Goal: Find specific page/section: Find specific page/section

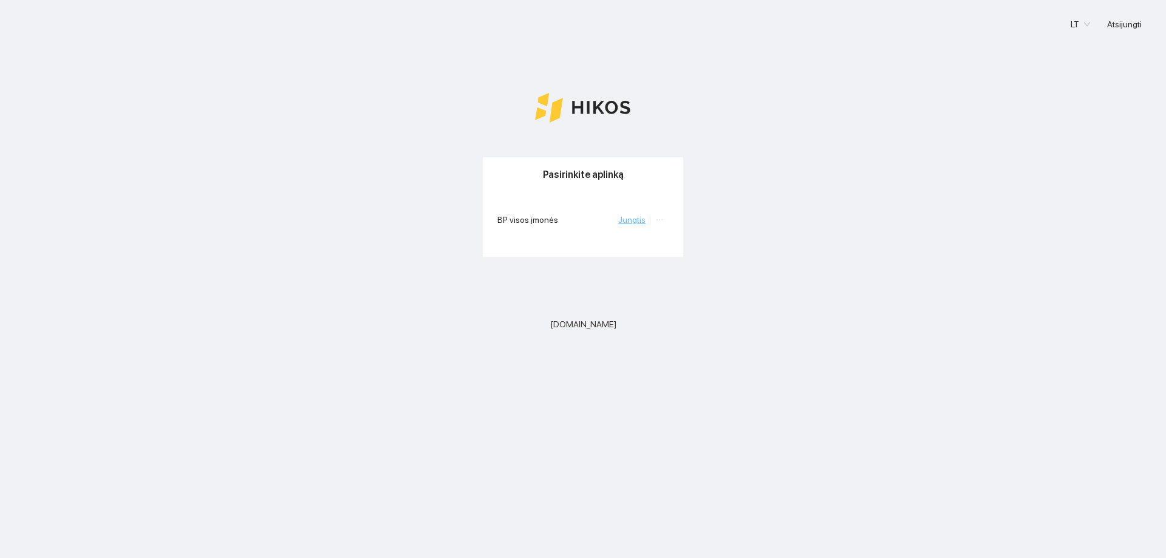
click at [629, 219] on link "Jungtis" at bounding box center [631, 220] width 27 height 10
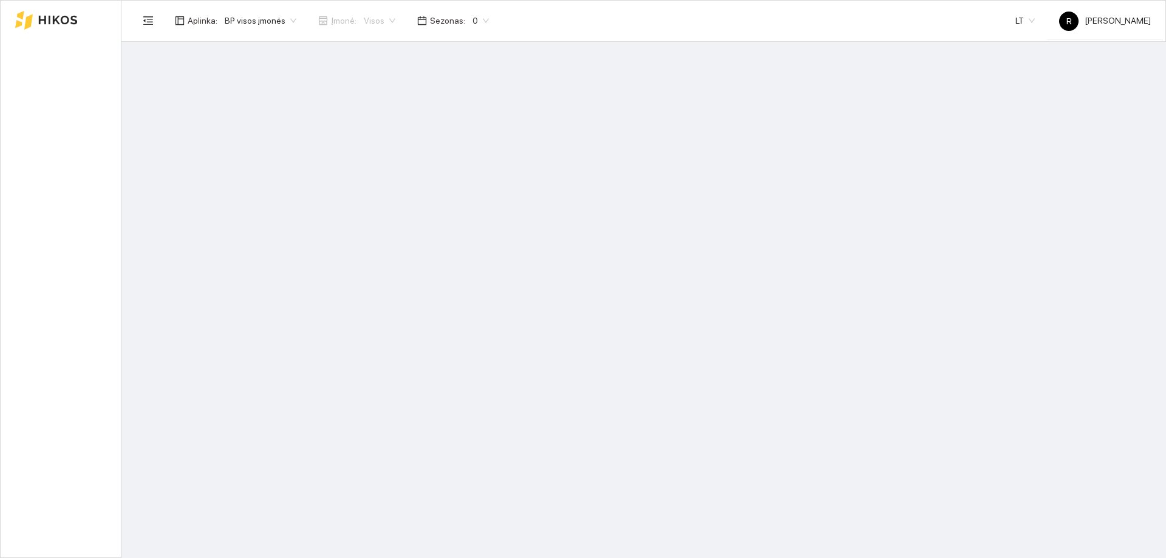
click at [629, 219] on main at bounding box center [644, 300] width 1045 height 516
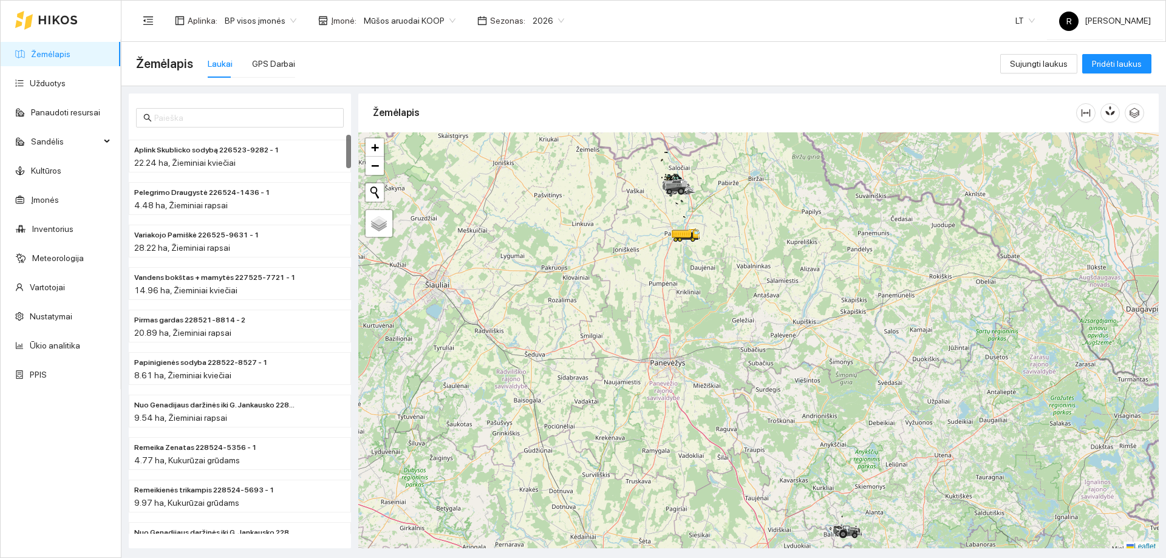
scroll to position [4, 0]
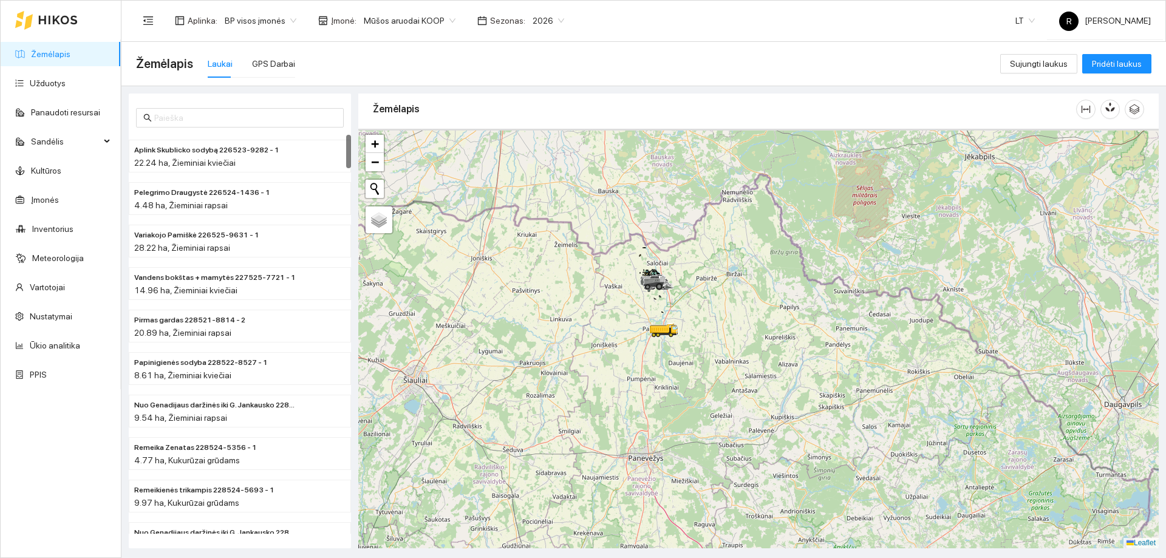
drag, startPoint x: 688, startPoint y: 272, endPoint x: 668, endPoint y: 373, distance: 103.4
click at [666, 375] on div at bounding box center [758, 339] width 801 height 420
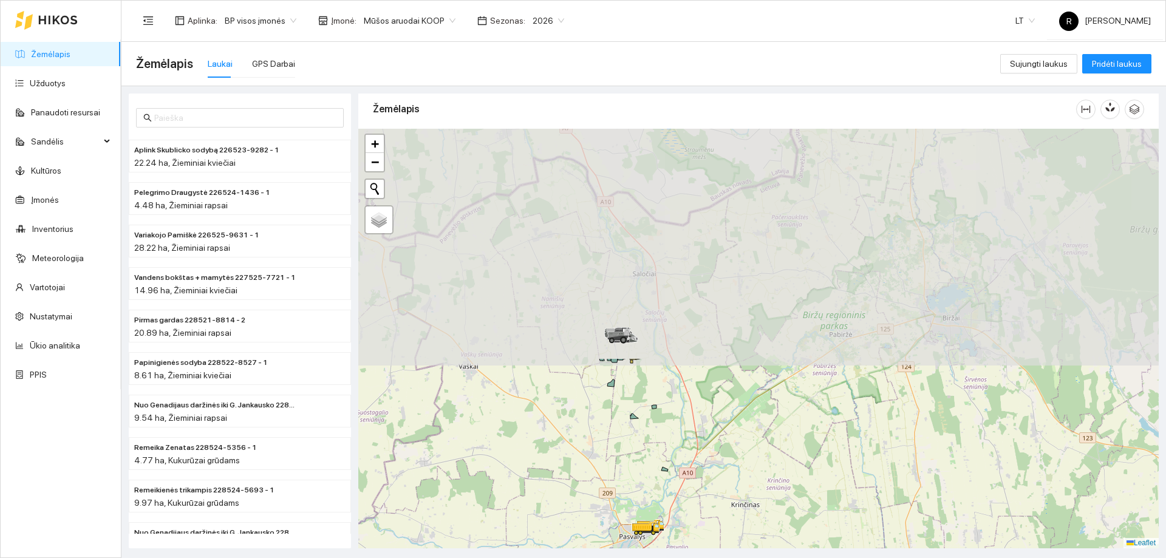
drag, startPoint x: 694, startPoint y: 248, endPoint x: 765, endPoint y: 445, distance: 210.1
click at [759, 518] on div at bounding box center [758, 339] width 801 height 420
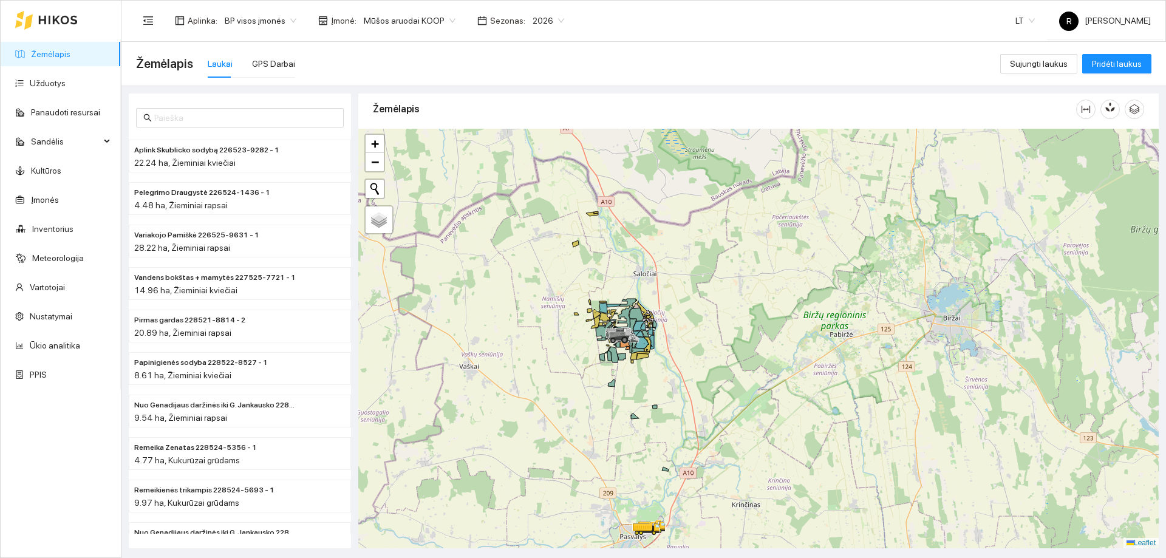
drag, startPoint x: 710, startPoint y: 369, endPoint x: 721, endPoint y: 430, distance: 62.3
click at [721, 430] on div at bounding box center [758, 339] width 801 height 420
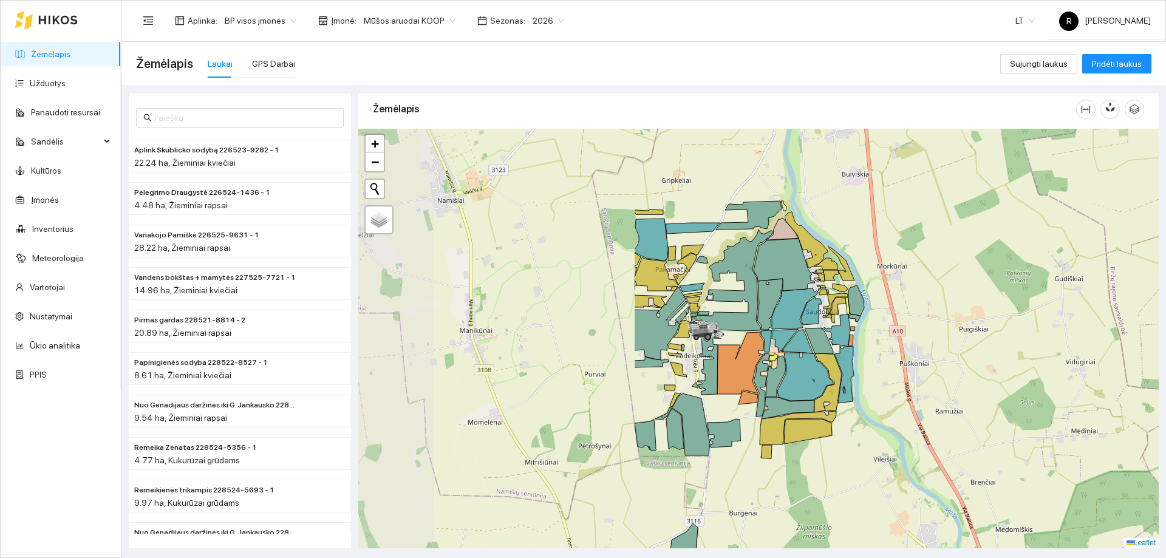
drag, startPoint x: 570, startPoint y: 378, endPoint x: 851, endPoint y: 405, distance: 282.6
click at [851, 405] on div at bounding box center [758, 339] width 801 height 420
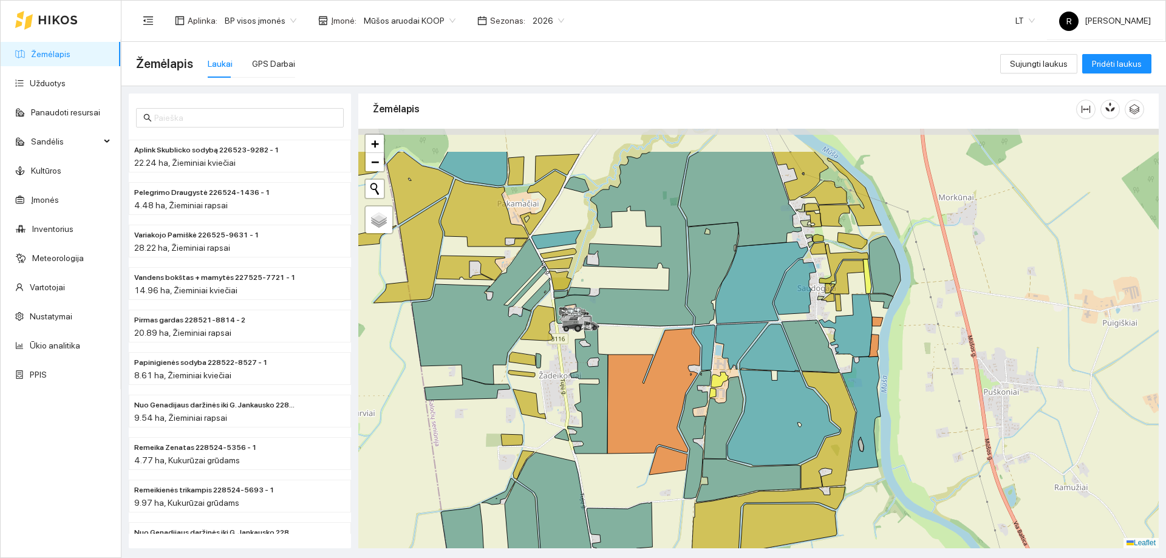
drag, startPoint x: 841, startPoint y: 389, endPoint x: 883, endPoint y: 453, distance: 76.8
click at [883, 453] on div at bounding box center [758, 339] width 801 height 420
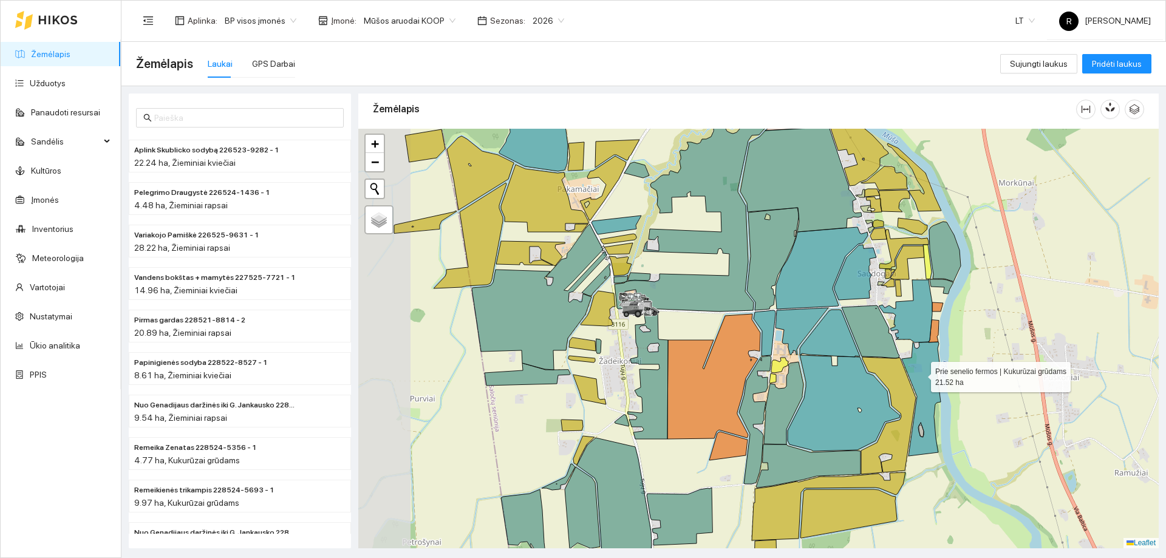
drag, startPoint x: 861, startPoint y: 389, endPoint x: 920, endPoint y: 374, distance: 60.1
click at [920, 374] on icon at bounding box center [921, 399] width 39 height 114
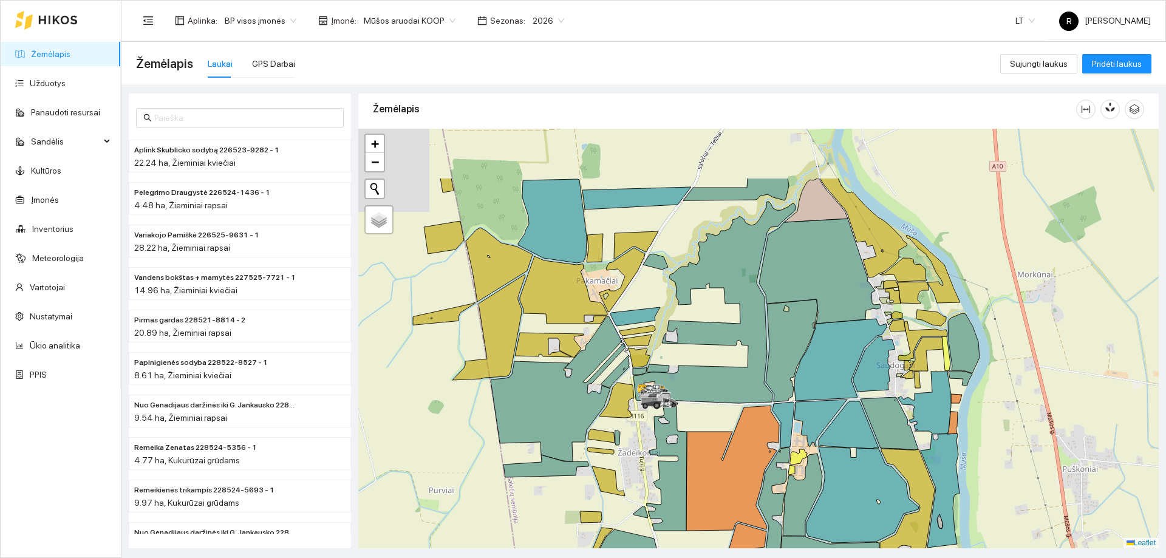
drag, startPoint x: 964, startPoint y: 284, endPoint x: 981, endPoint y: 352, distance: 70.3
click at [994, 402] on div at bounding box center [758, 339] width 801 height 420
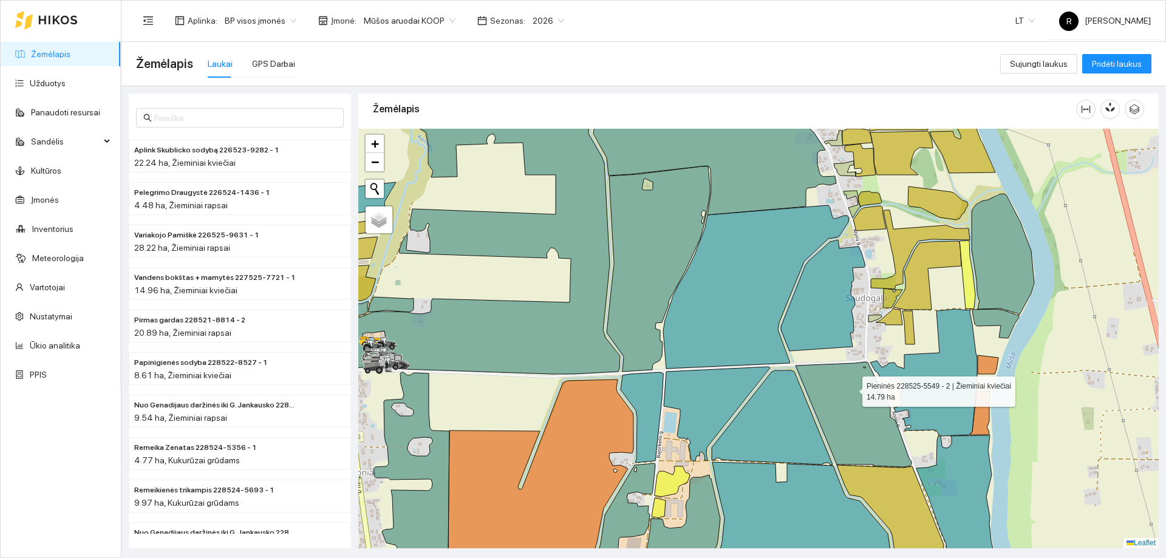
drag, startPoint x: 852, startPoint y: 406, endPoint x: 932, endPoint y: 230, distance: 193.3
click at [912, 362] on icon at bounding box center [854, 414] width 116 height 105
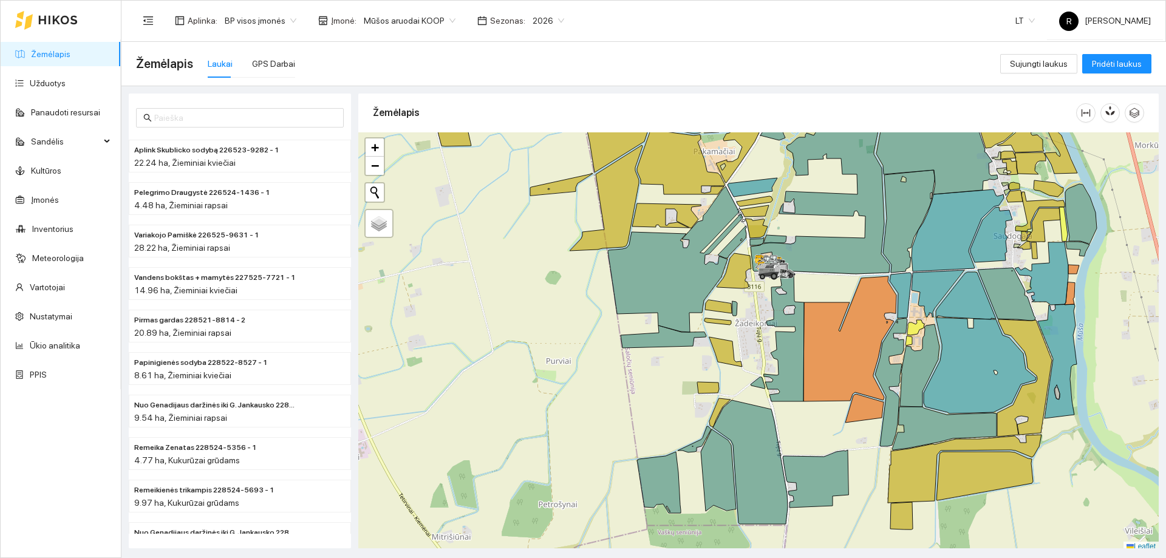
scroll to position [4, 0]
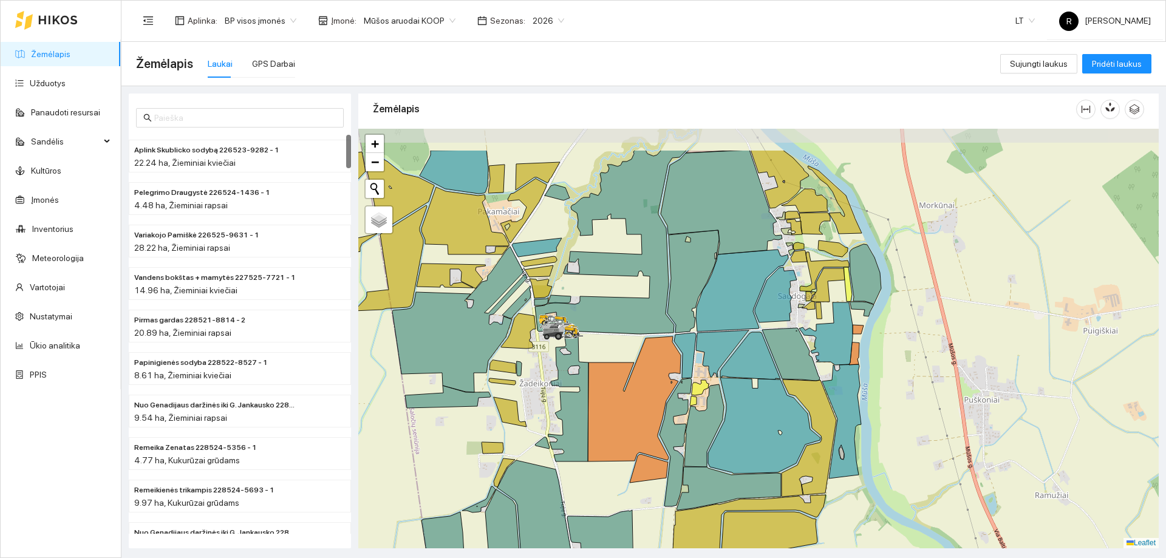
drag, startPoint x: 786, startPoint y: 235, endPoint x: 570, endPoint y: 299, distance: 225.1
click at [570, 299] on icon at bounding box center [560, 299] width 22 height 8
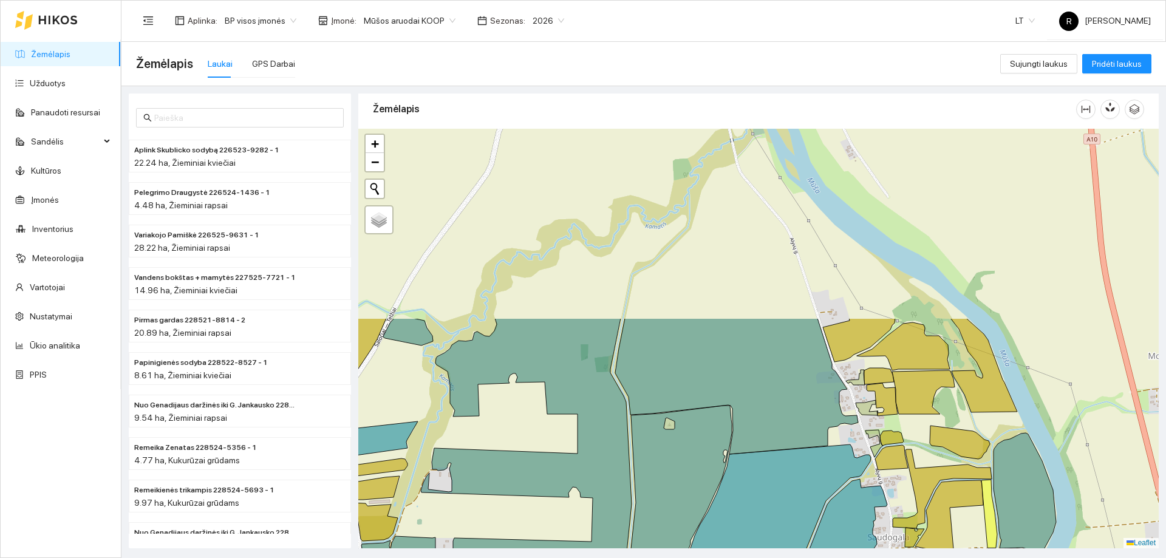
drag, startPoint x: 706, startPoint y: 299, endPoint x: 590, endPoint y: 516, distance: 246.0
click at [589, 521] on div at bounding box center [758, 339] width 801 height 420
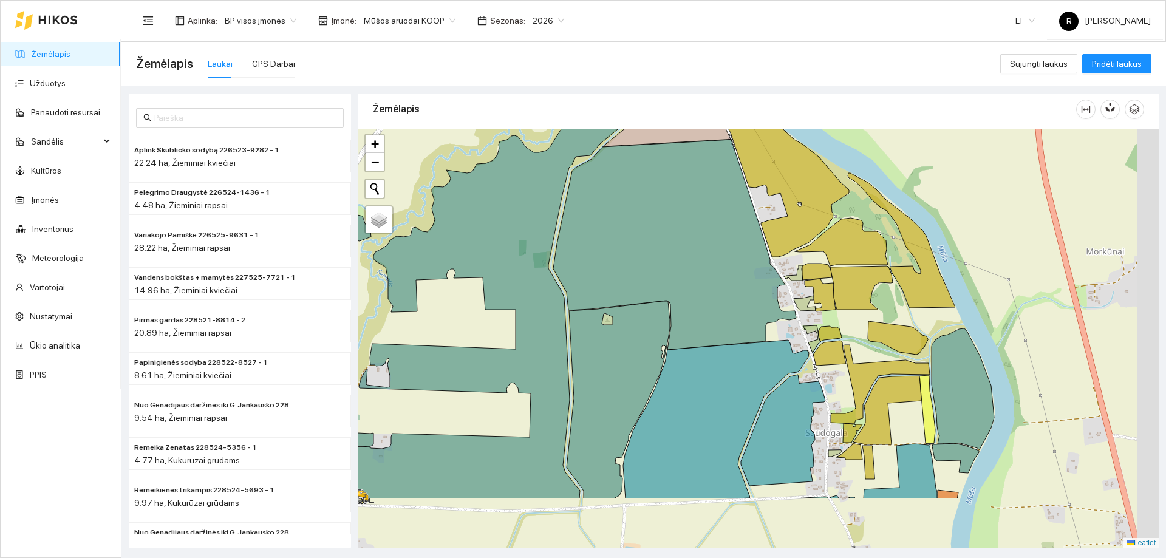
drag, startPoint x: 592, startPoint y: 502, endPoint x: 529, endPoint y: 417, distance: 106.4
click at [529, 417] on div at bounding box center [758, 339] width 801 height 420
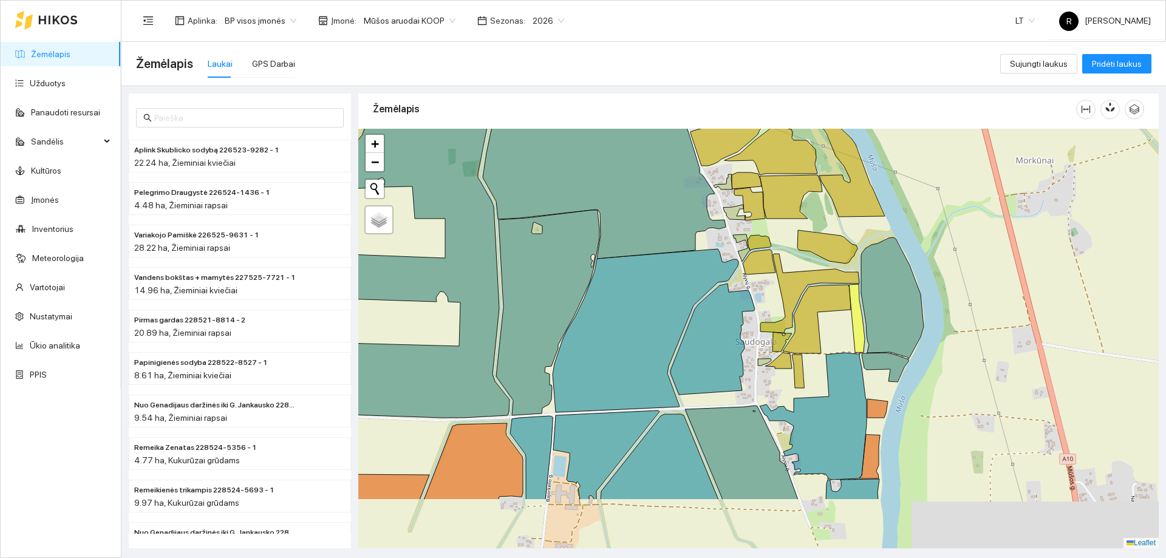
drag, startPoint x: 628, startPoint y: 464, endPoint x: 557, endPoint y: 373, distance: 115.2
click at [557, 373] on icon at bounding box center [646, 330] width 186 height 163
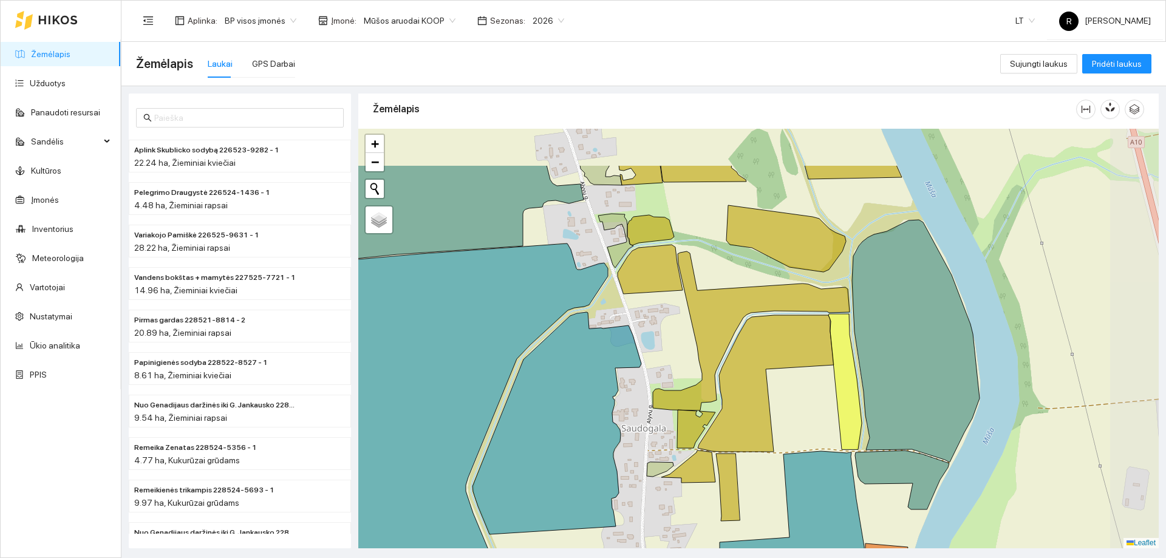
drag, startPoint x: 893, startPoint y: 303, endPoint x: 797, endPoint y: 382, distance: 124.3
click at [797, 382] on div at bounding box center [758, 339] width 801 height 420
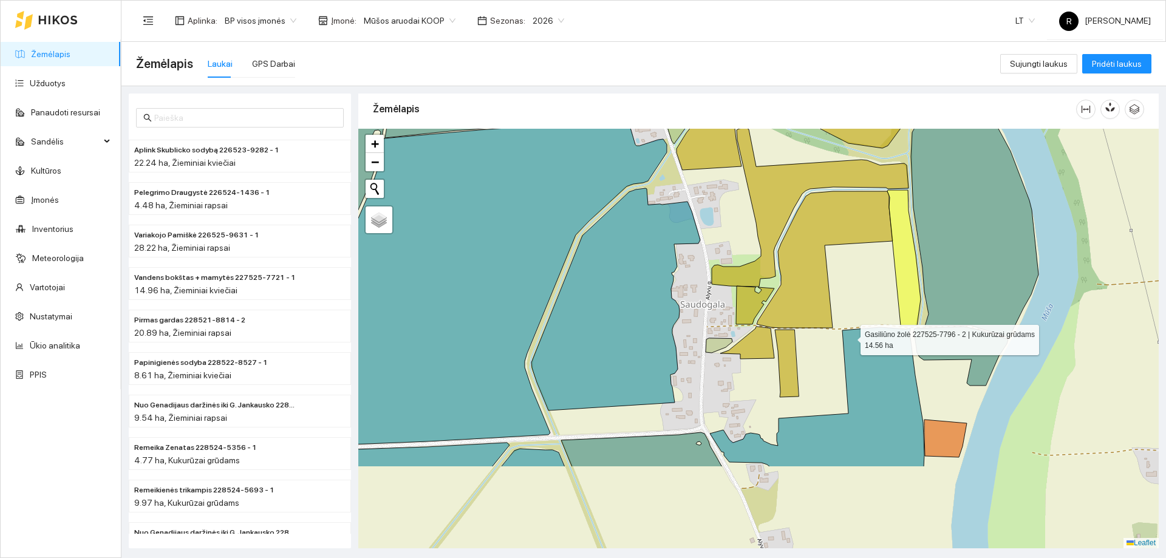
drag, startPoint x: 789, startPoint y: 465, endPoint x: 863, endPoint y: 320, distance: 163.0
click at [863, 327] on icon at bounding box center [817, 397] width 214 height 140
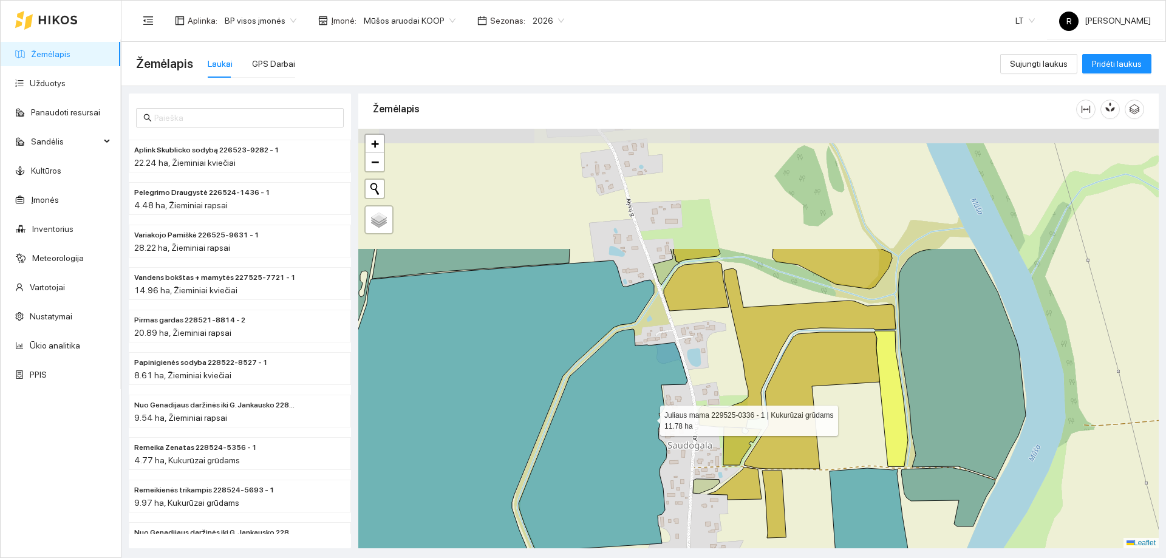
drag, startPoint x: 677, startPoint y: 256, endPoint x: 650, endPoint y: 418, distance: 164.5
click at [649, 418] on icon at bounding box center [603, 440] width 169 height 222
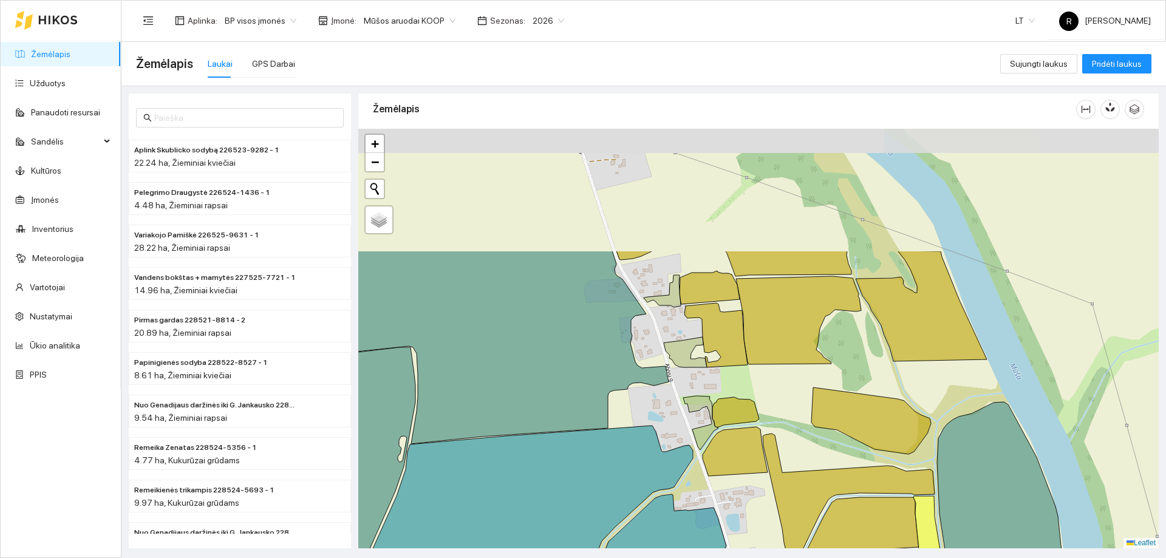
drag, startPoint x: 688, startPoint y: 249, endPoint x: 727, endPoint y: 414, distance: 169.2
click at [727, 414] on icon at bounding box center [736, 412] width 47 height 30
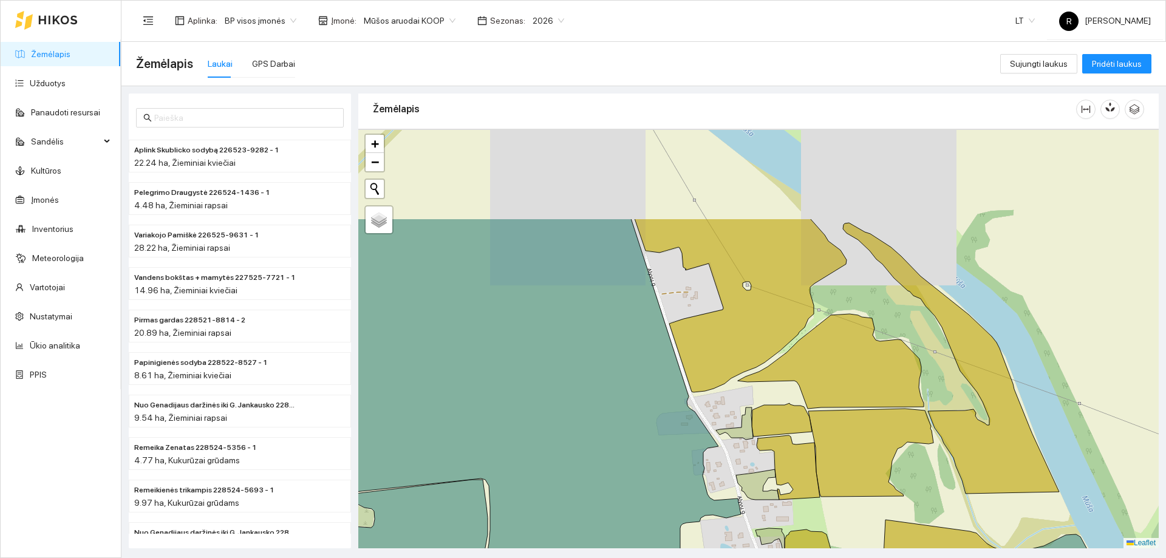
drag, startPoint x: 722, startPoint y: 300, endPoint x: 785, endPoint y: 384, distance: 104.6
click at [794, 433] on icon at bounding box center [782, 419] width 60 height 33
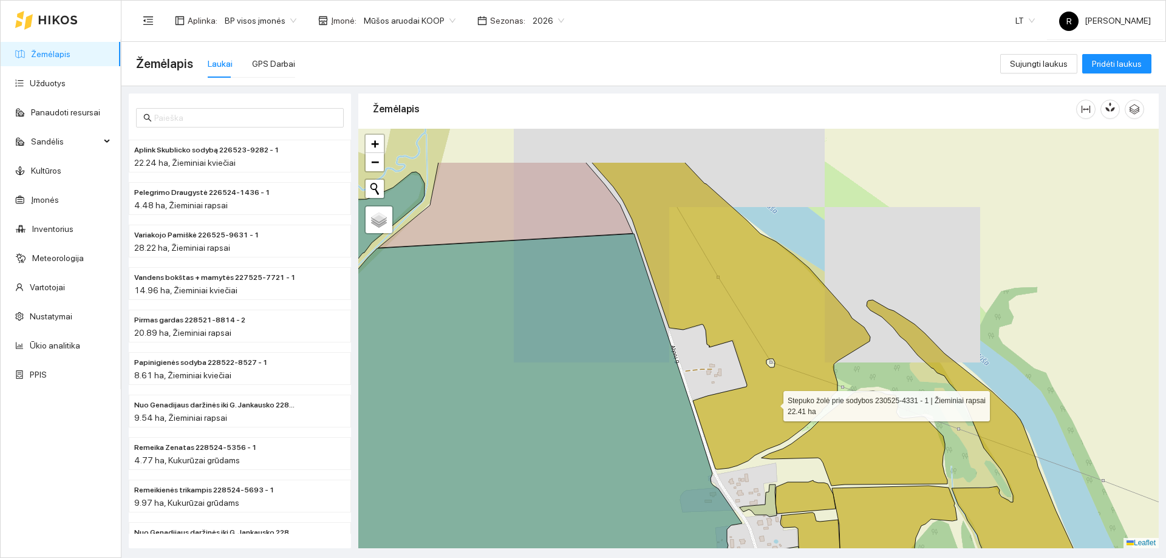
drag, startPoint x: 738, startPoint y: 304, endPoint x: 793, endPoint y: 465, distance: 170.2
click at [794, 466] on icon at bounding box center [731, 315] width 279 height 307
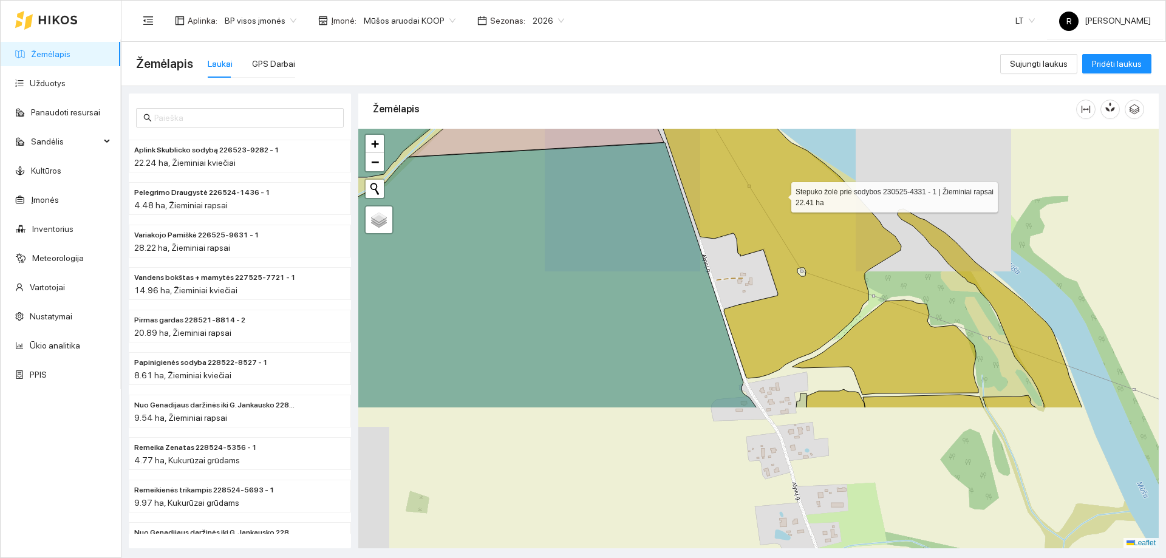
drag, startPoint x: 776, startPoint y: 378, endPoint x: 781, endPoint y: 225, distance: 153.2
click at [783, 186] on icon at bounding box center [728, 154] width 346 height 448
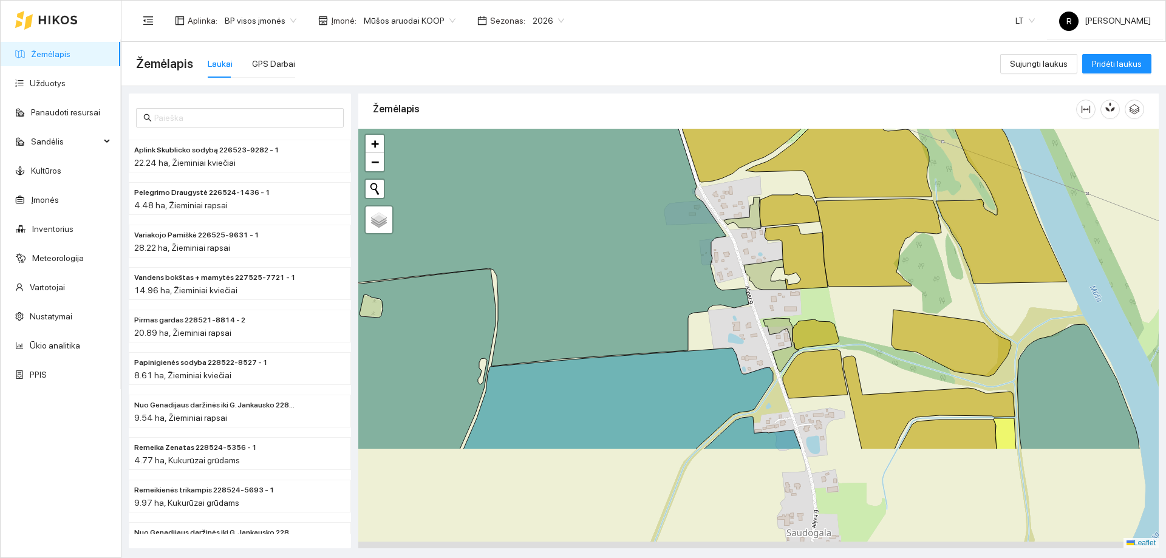
drag, startPoint x: 908, startPoint y: 454, endPoint x: 851, endPoint y: 312, distance: 153.4
click at [851, 312] on div at bounding box center [758, 339] width 801 height 420
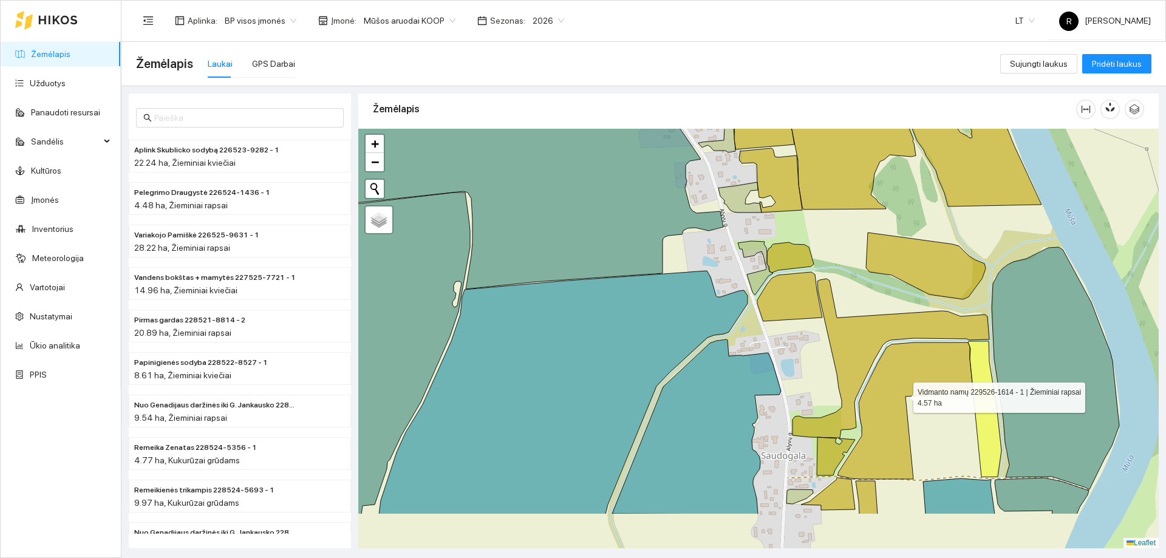
drag, startPoint x: 930, startPoint y: 473, endPoint x: 901, endPoint y: 387, distance: 90.3
click at [901, 387] on icon at bounding box center [906, 411] width 136 height 137
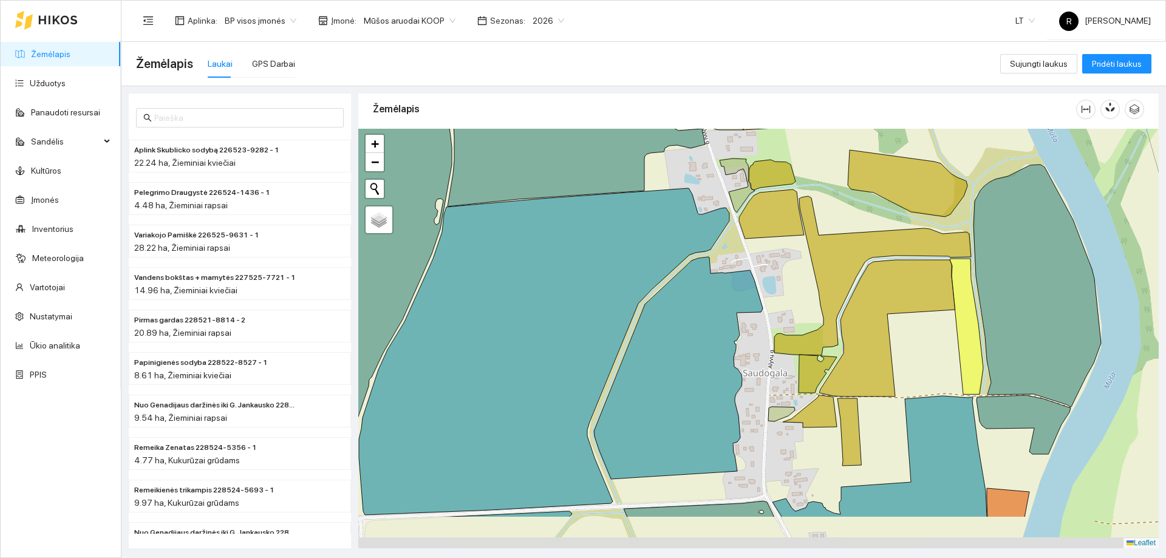
drag, startPoint x: 920, startPoint y: 446, endPoint x: 905, endPoint y: 372, distance: 75.1
click at [905, 372] on div at bounding box center [758, 339] width 801 height 420
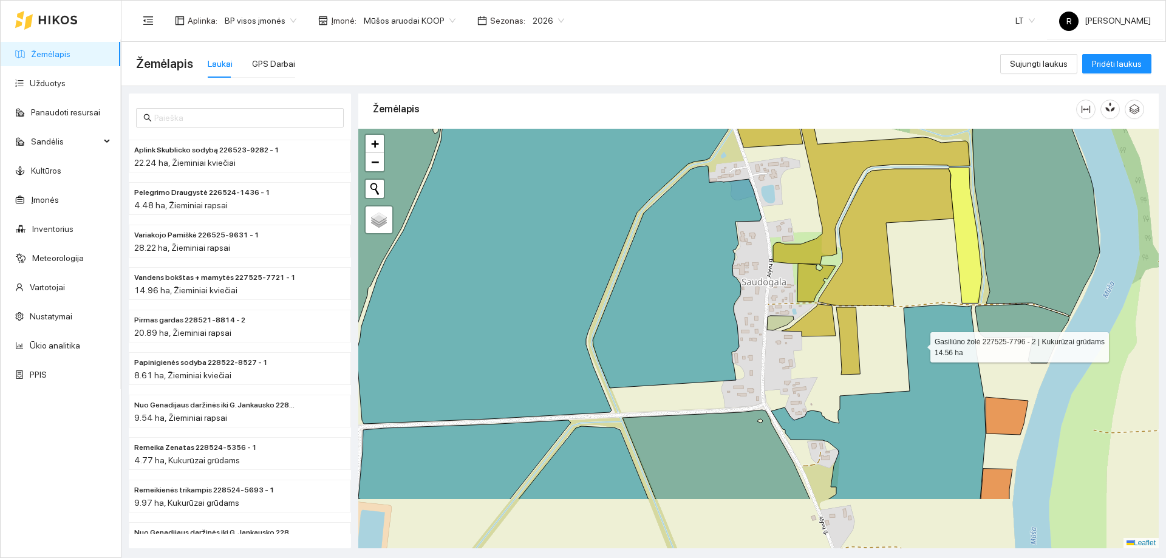
drag, startPoint x: 923, startPoint y: 437, endPoint x: 920, endPoint y: 345, distance: 91.8
click at [920, 345] on icon at bounding box center [879, 402] width 214 height 195
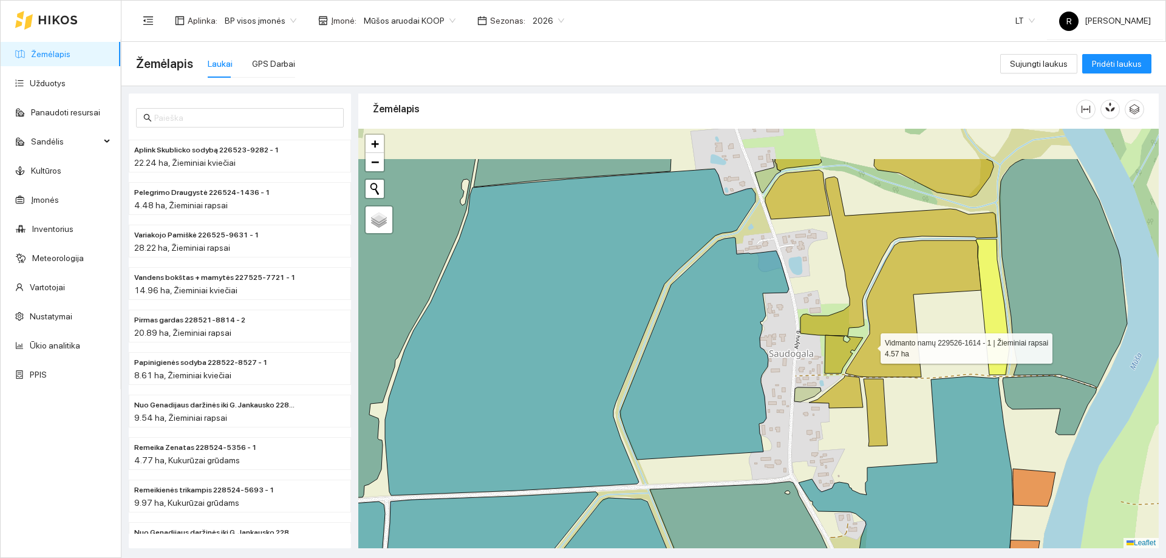
drag, startPoint x: 841, startPoint y: 268, endPoint x: 877, endPoint y: 352, distance: 91.7
click at [876, 352] on icon at bounding box center [914, 309] width 136 height 137
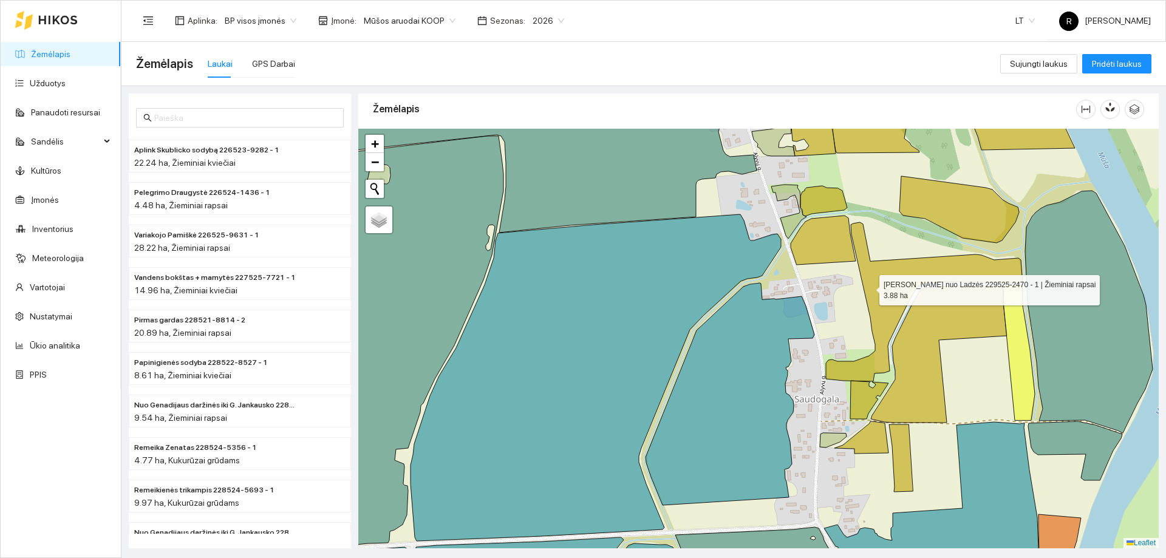
drag, startPoint x: 849, startPoint y: 249, endPoint x: 877, endPoint y: 296, distance: 55.0
click at [877, 296] on icon at bounding box center [924, 301] width 197 height 159
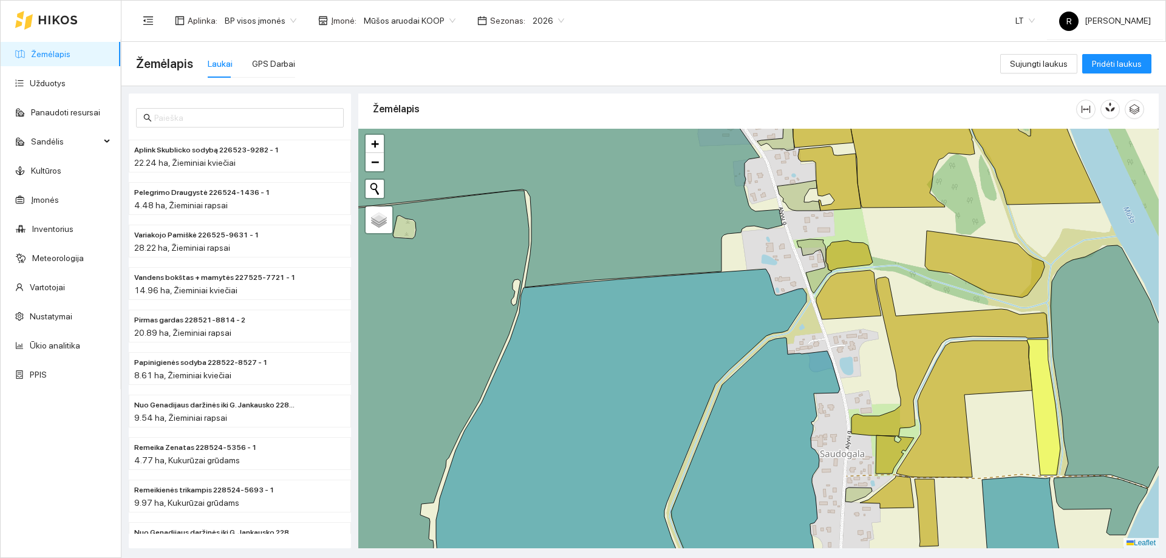
drag, startPoint x: 842, startPoint y: 265, endPoint x: 857, endPoint y: 294, distance: 32.1
click at [858, 306] on icon at bounding box center [849, 294] width 65 height 49
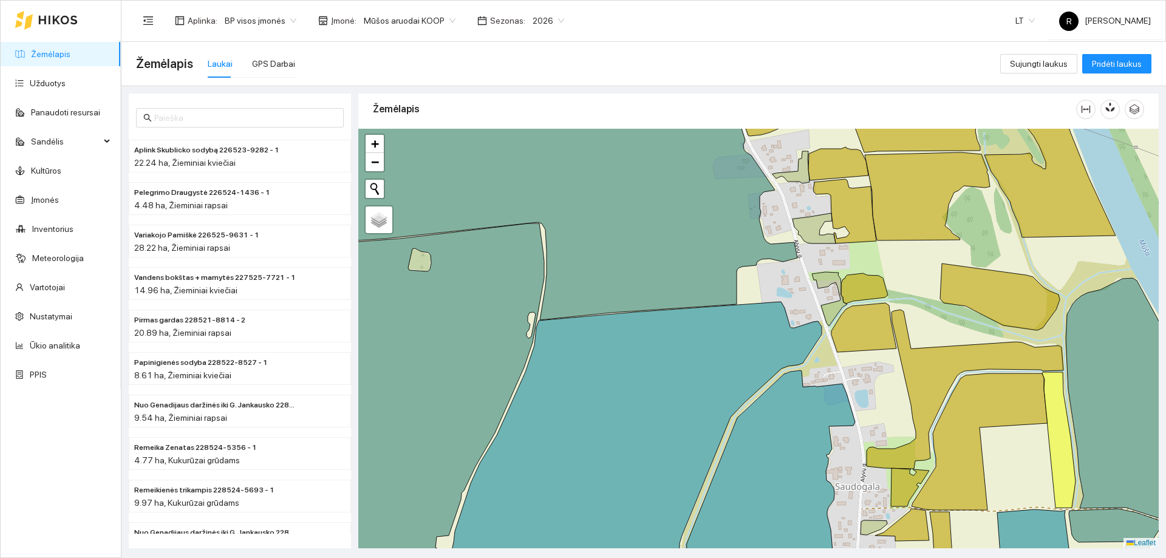
drag, startPoint x: 855, startPoint y: 262, endPoint x: 873, endPoint y: 258, distance: 18.7
click at [870, 292] on icon at bounding box center [864, 288] width 47 height 30
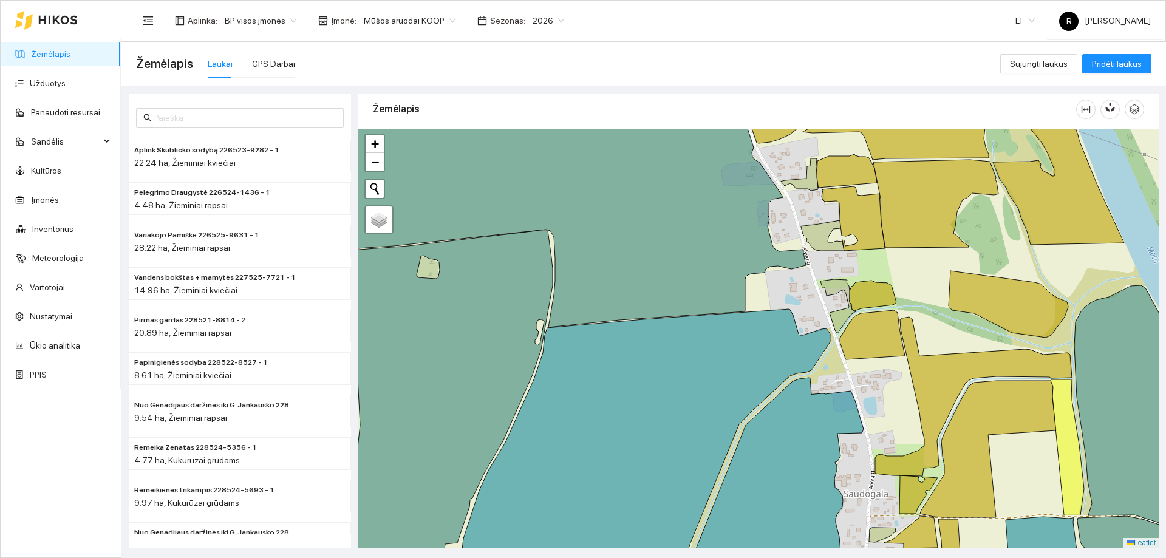
drag, startPoint x: 889, startPoint y: 278, endPoint x: 891, endPoint y: 288, distance: 9.8
click at [889, 280] on div at bounding box center [758, 339] width 801 height 420
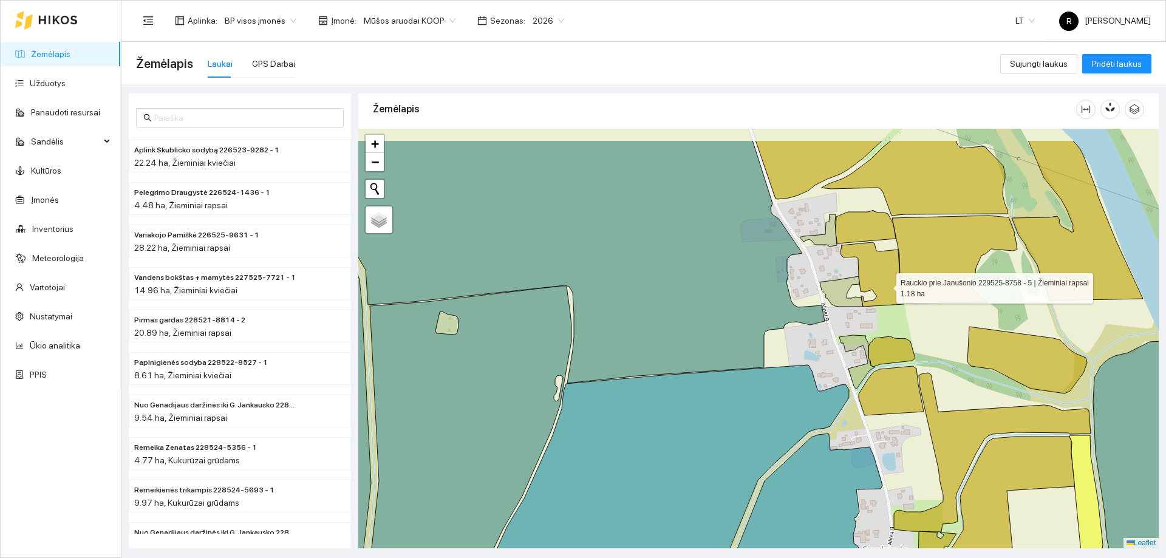
drag, startPoint x: 866, startPoint y: 225, endPoint x: 891, endPoint y: 304, distance: 82.2
click at [891, 304] on icon at bounding box center [872, 274] width 63 height 64
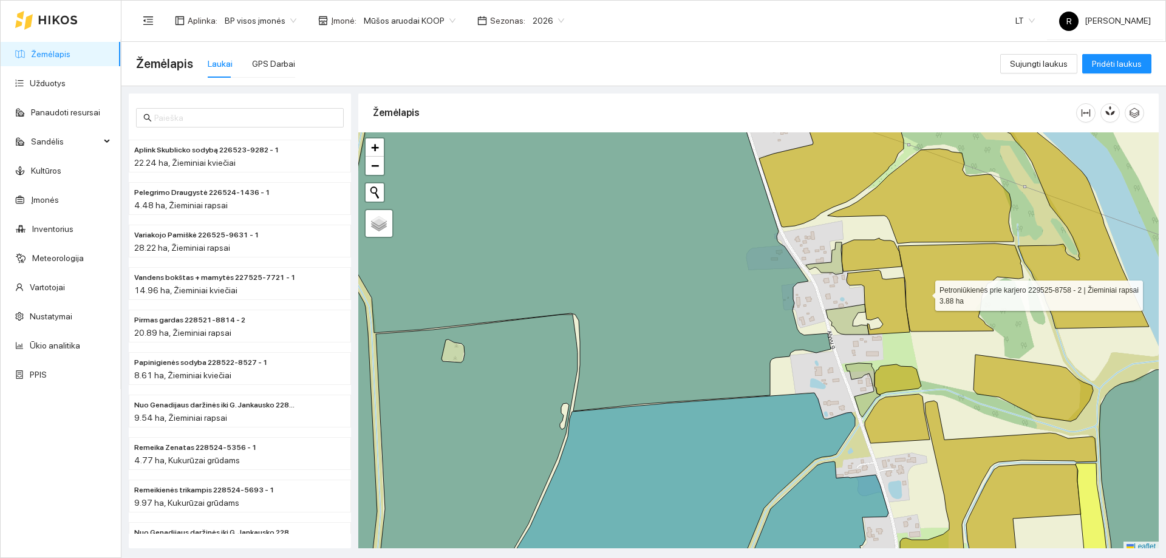
scroll to position [4, 0]
